Goal: Information Seeking & Learning: Learn about a topic

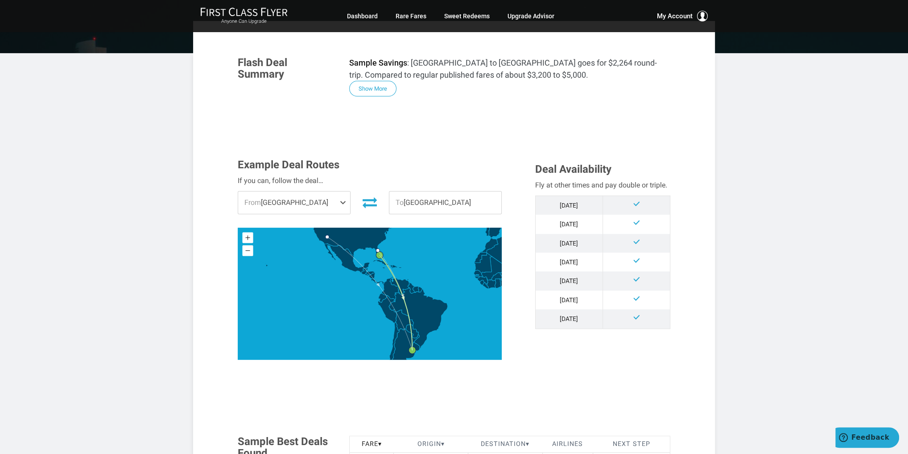
scroll to position [143, 0]
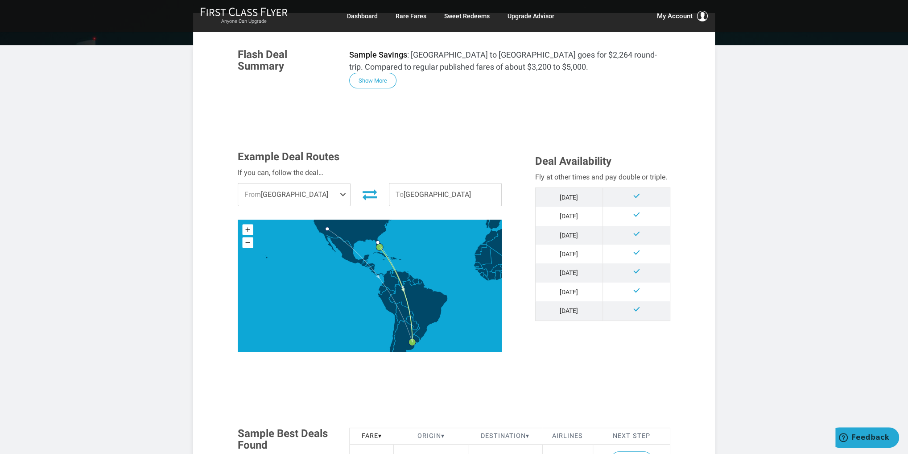
click at [343, 195] on span at bounding box center [344, 194] width 11 height 22
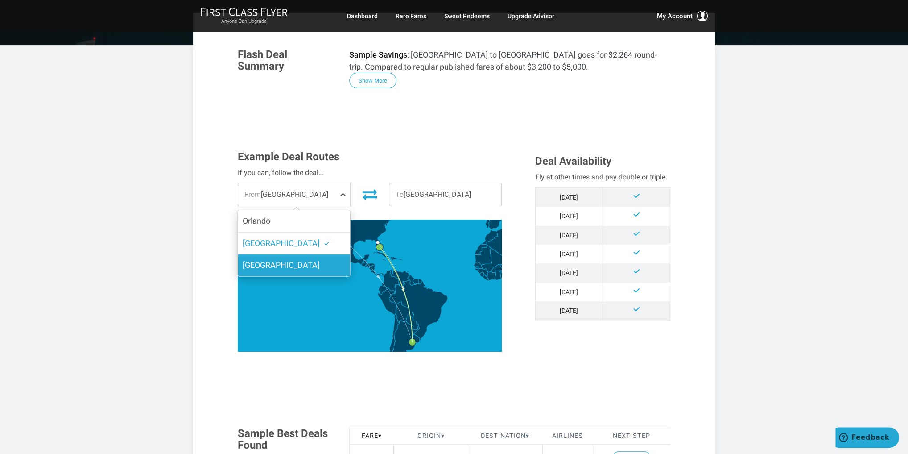
click at [273, 269] on span "[GEOGRAPHIC_DATA]" at bounding box center [281, 265] width 77 height 13
click at [0, 0] on input "[GEOGRAPHIC_DATA]" at bounding box center [0, 0] width 0 height 0
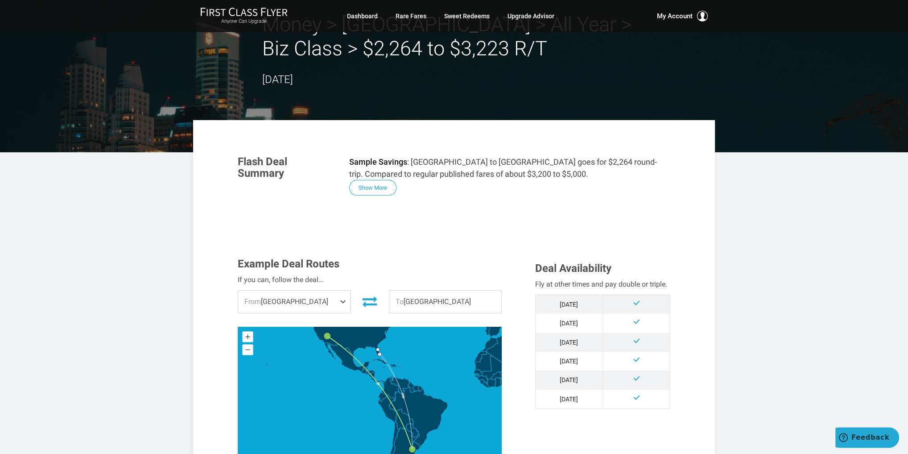
scroll to position [0, 0]
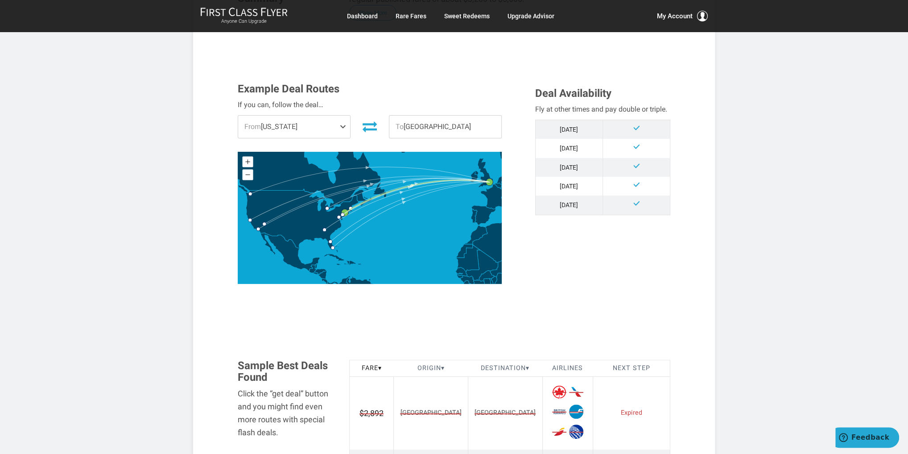
scroll to position [214, 0]
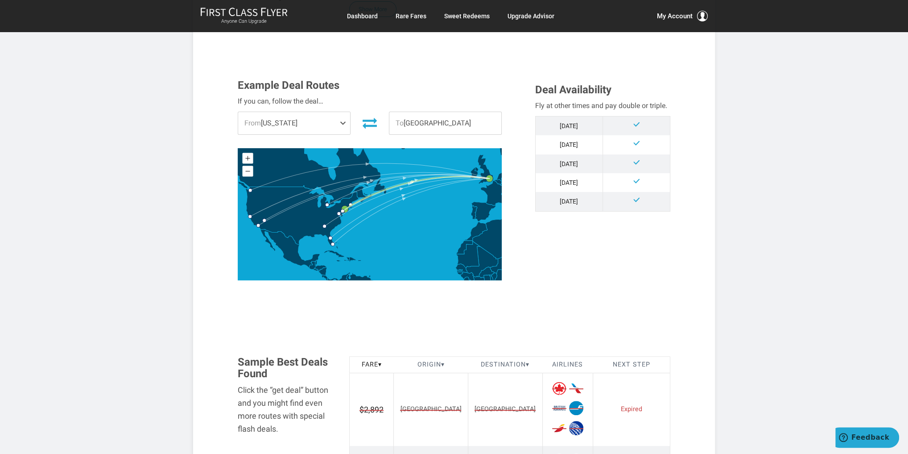
click at [344, 126] on span at bounding box center [344, 123] width 11 height 22
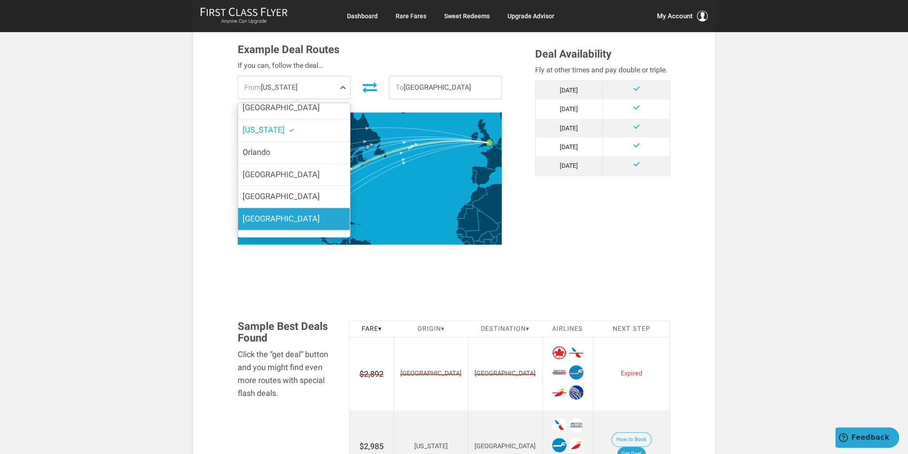
scroll to position [58, 0]
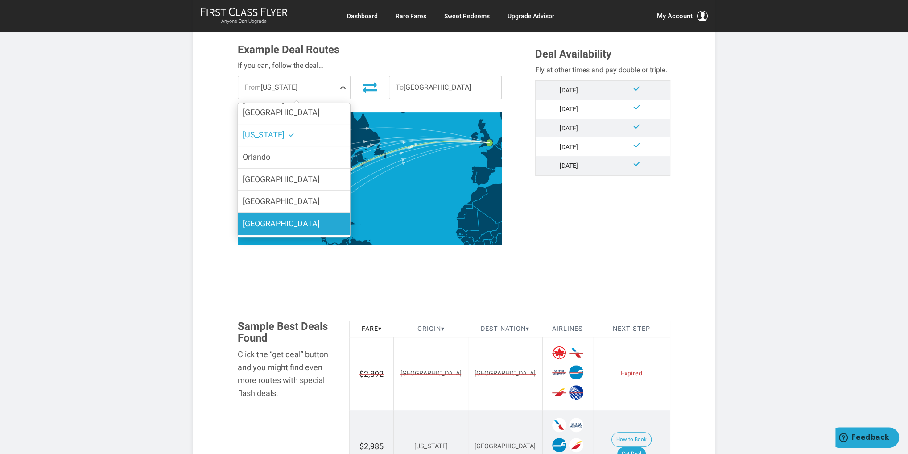
click at [295, 213] on label "[GEOGRAPHIC_DATA]" at bounding box center [294, 224] width 112 height 22
click at [0, 0] on input "[GEOGRAPHIC_DATA]" at bounding box center [0, 0] width 0 height 0
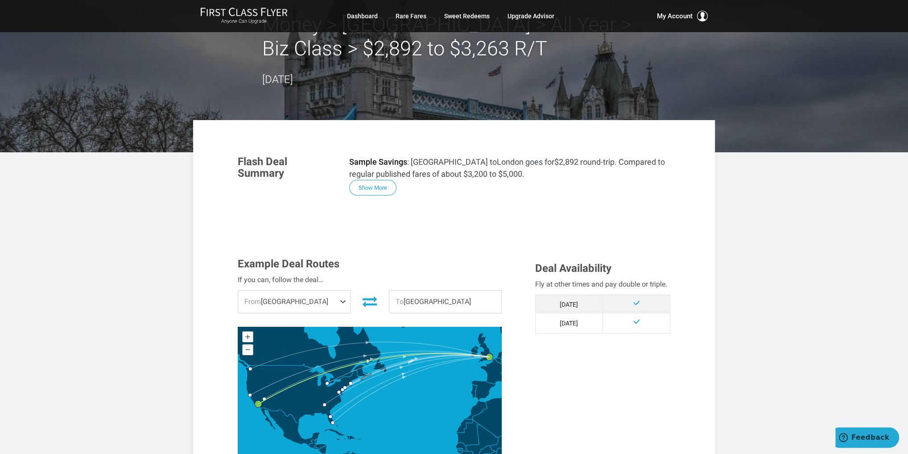
scroll to position [0, 0]
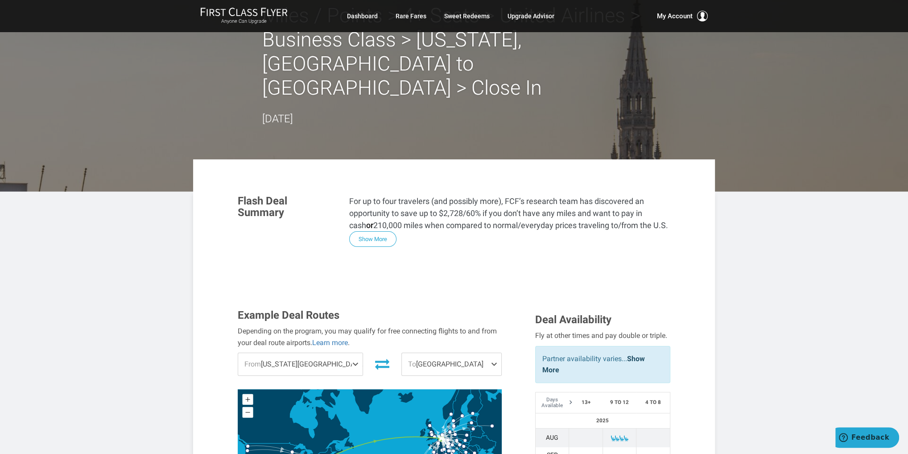
scroll to position [143, 0]
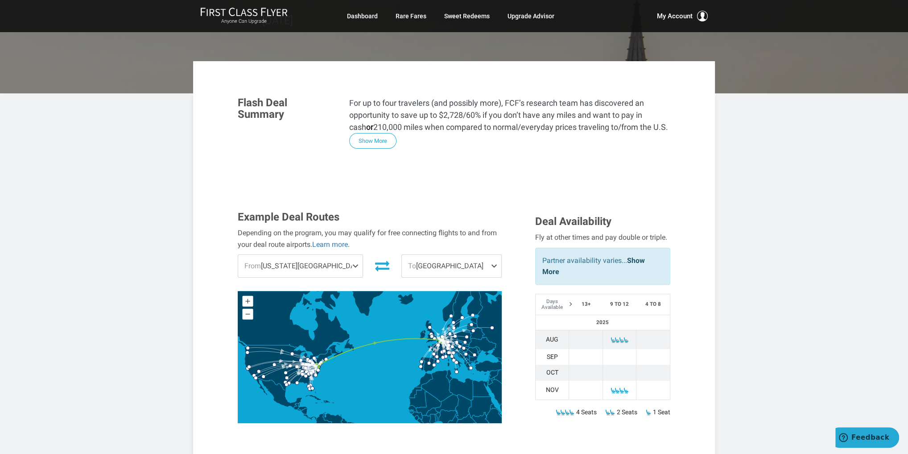
click at [323, 255] on span "From Washington DC" at bounding box center [300, 266] width 124 height 22
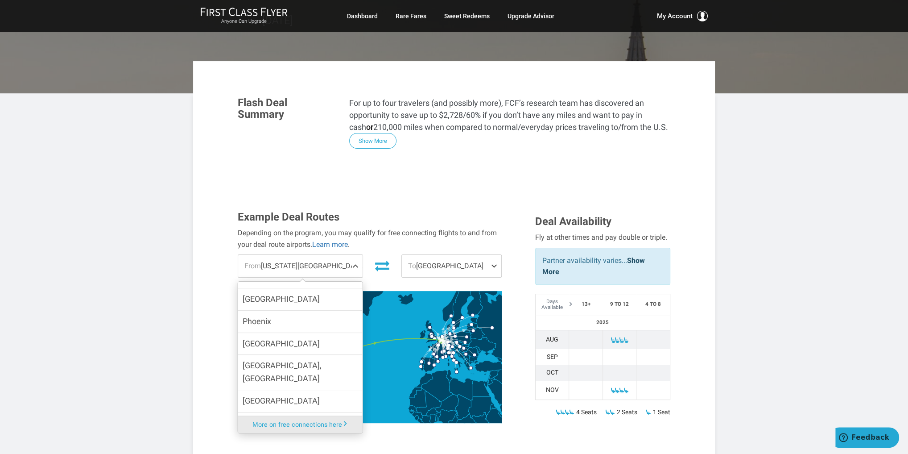
scroll to position [856, 0]
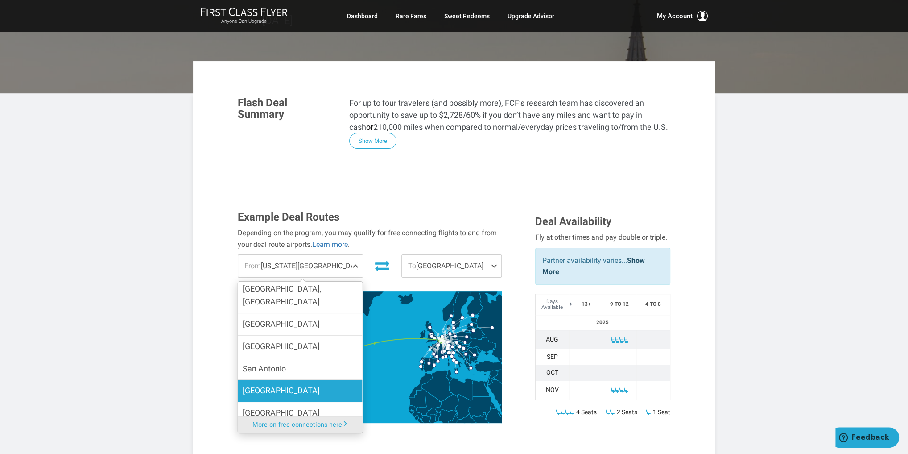
click at [305, 380] on label "San Diego" at bounding box center [300, 391] width 124 height 22
click at [0, 0] on input "San Diego" at bounding box center [0, 0] width 0 height 0
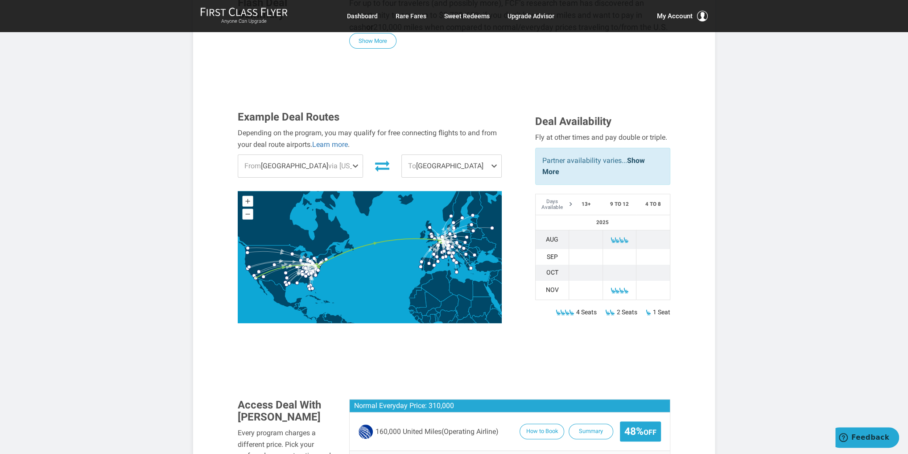
scroll to position [321, 0]
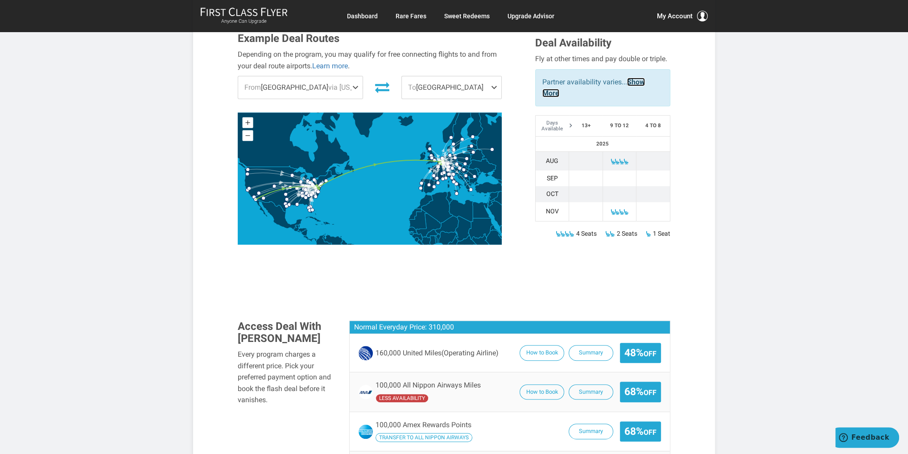
click at [637, 78] on link "Show More" at bounding box center [593, 88] width 103 height 20
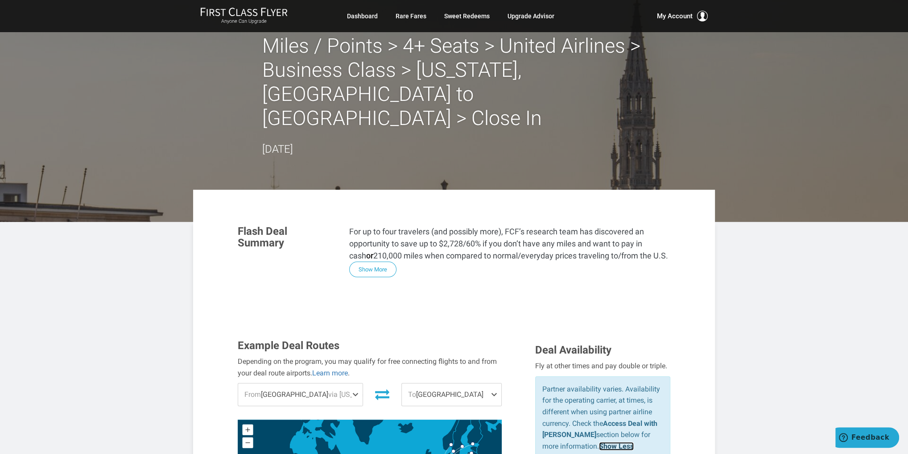
scroll to position [0, 0]
